Goal: Information Seeking & Learning: Learn about a topic

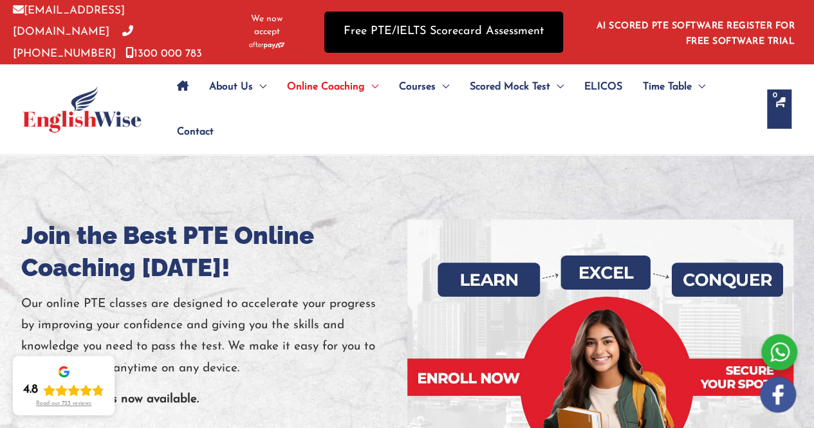
click at [473, 35] on link "Free PTE/IELTS Scorecard Assessment" at bounding box center [443, 32] width 239 height 41
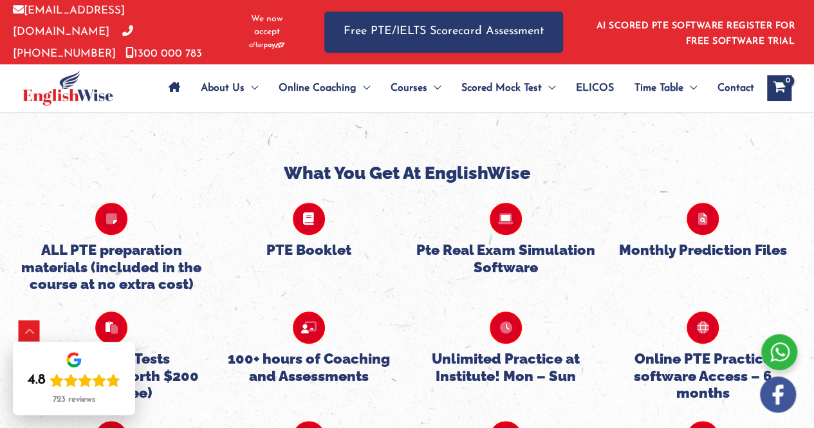
scroll to position [2955, 0]
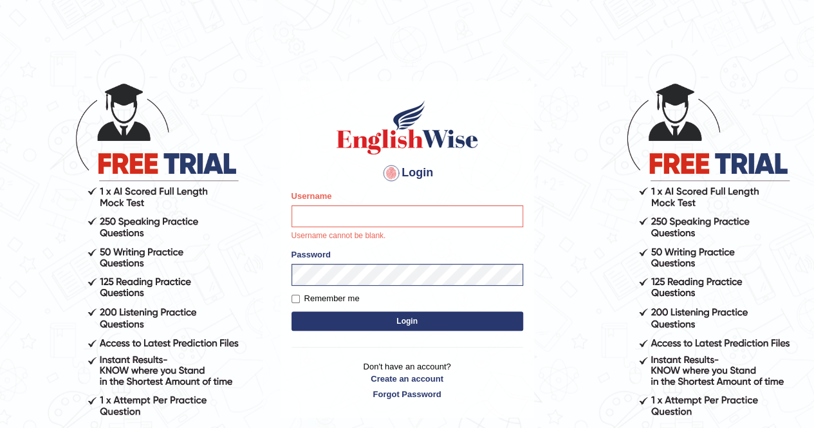
click at [301, 217] on input "Username" at bounding box center [408, 216] width 232 height 22
type input "Cjepkoech"
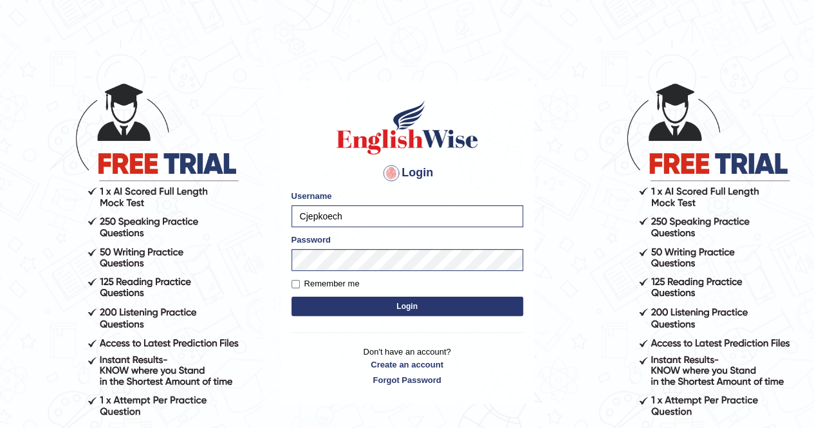
click at [374, 302] on button "Login" at bounding box center [408, 306] width 232 height 19
click at [413, 306] on button "Login" at bounding box center [408, 306] width 232 height 19
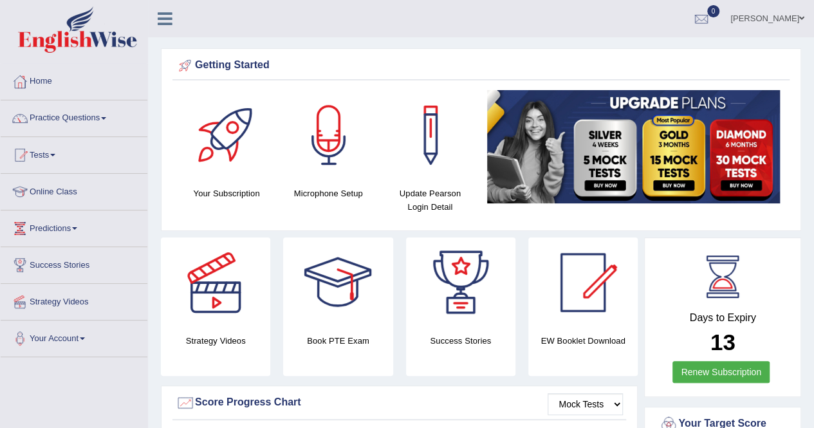
click at [66, 117] on link "Practice Questions" at bounding box center [74, 116] width 147 height 32
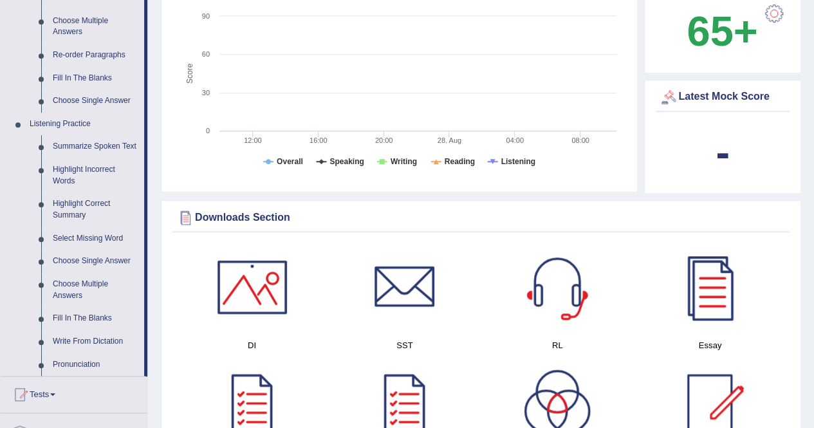
scroll to position [450, 0]
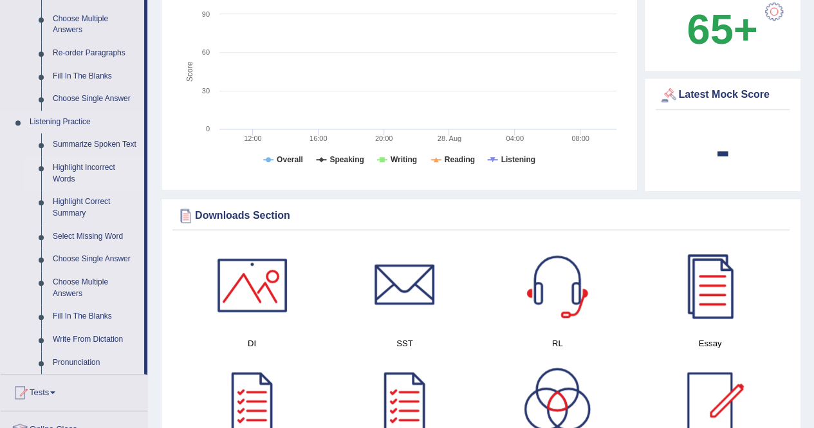
click at [89, 164] on link "Highlight Incorrect Words" at bounding box center [95, 173] width 97 height 34
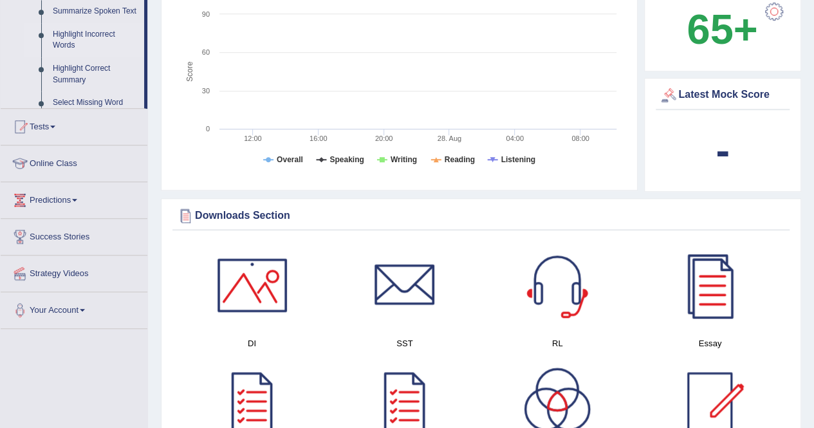
scroll to position [180, 0]
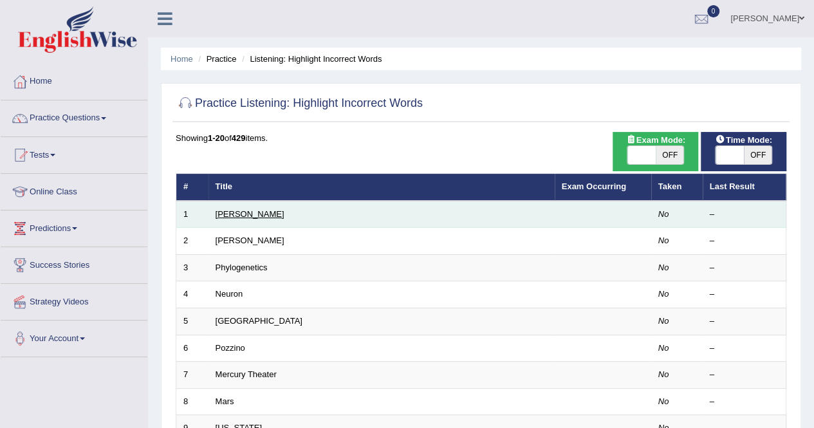
click at [224, 212] on link "[PERSON_NAME]" at bounding box center [250, 214] width 69 height 10
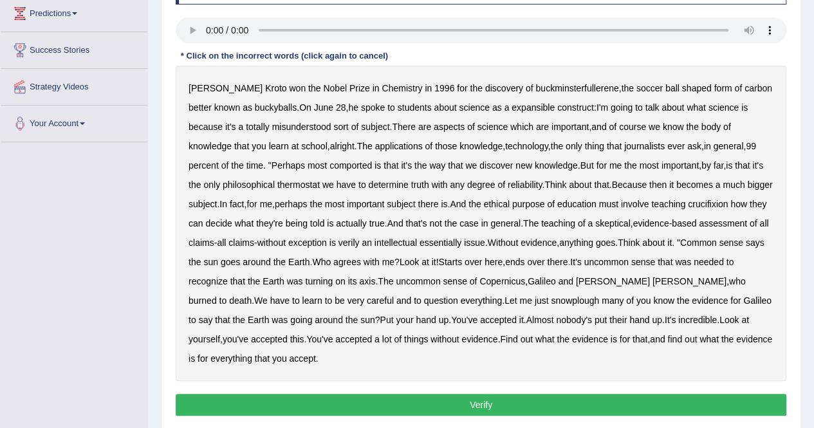
scroll to position [212, 0]
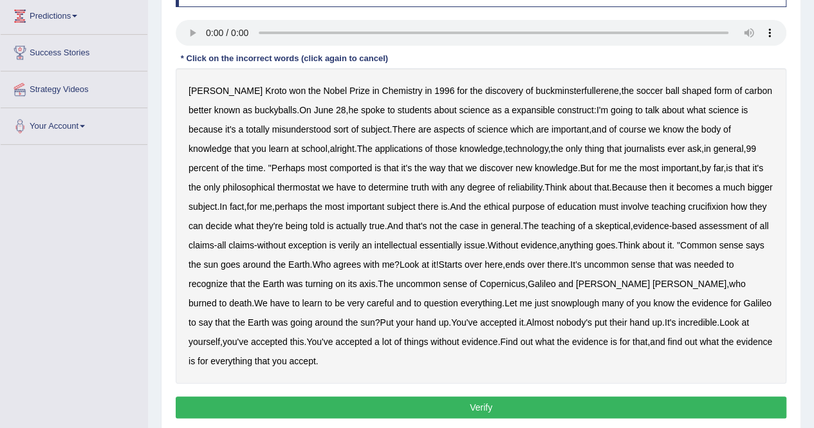
click at [666, 93] on b "ball" at bounding box center [673, 91] width 14 height 10
